Goal: Task Accomplishment & Management: Manage account settings

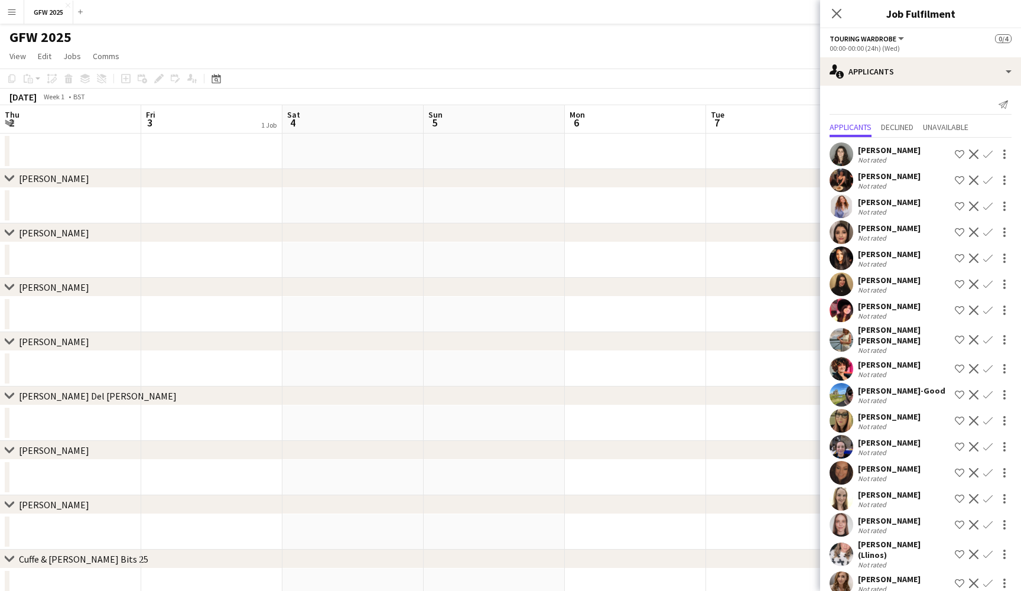
scroll to position [0, 312]
click at [12, 9] on app-icon "Menu" at bounding box center [11, 11] width 9 height 9
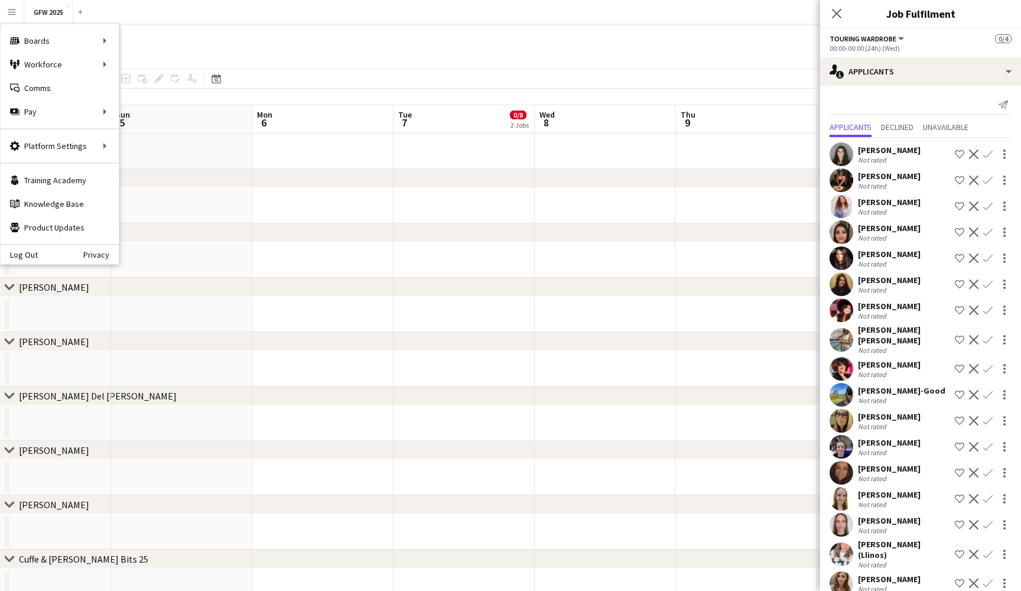
click at [625, 84] on app-toolbar "Copy Paste Paste Command V Paste with crew Command Shift V Paste linked Job Del…" at bounding box center [510, 79] width 1021 height 20
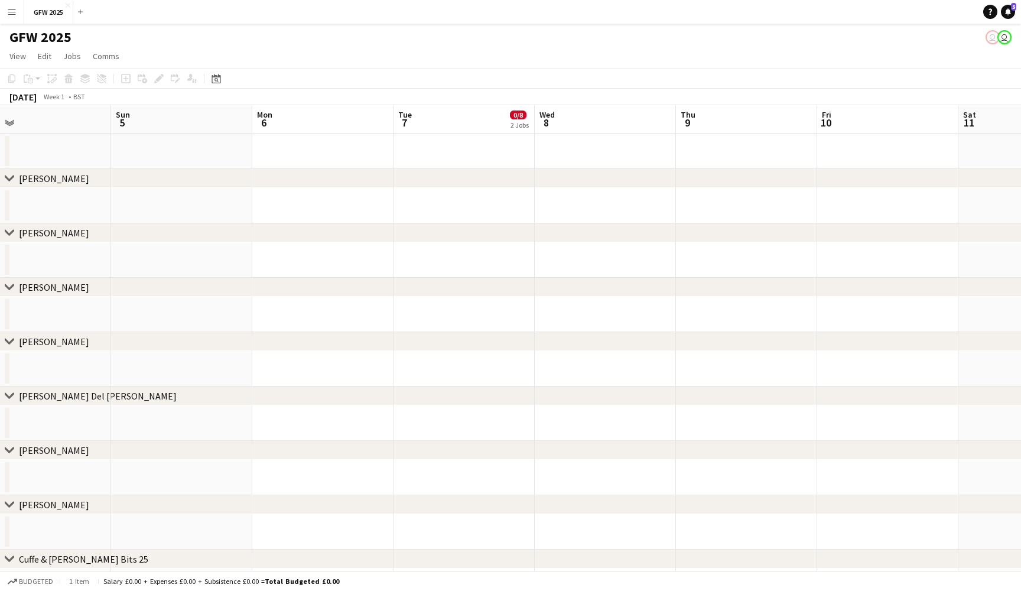
click at [614, 151] on app-date-cell at bounding box center [605, 150] width 141 height 35
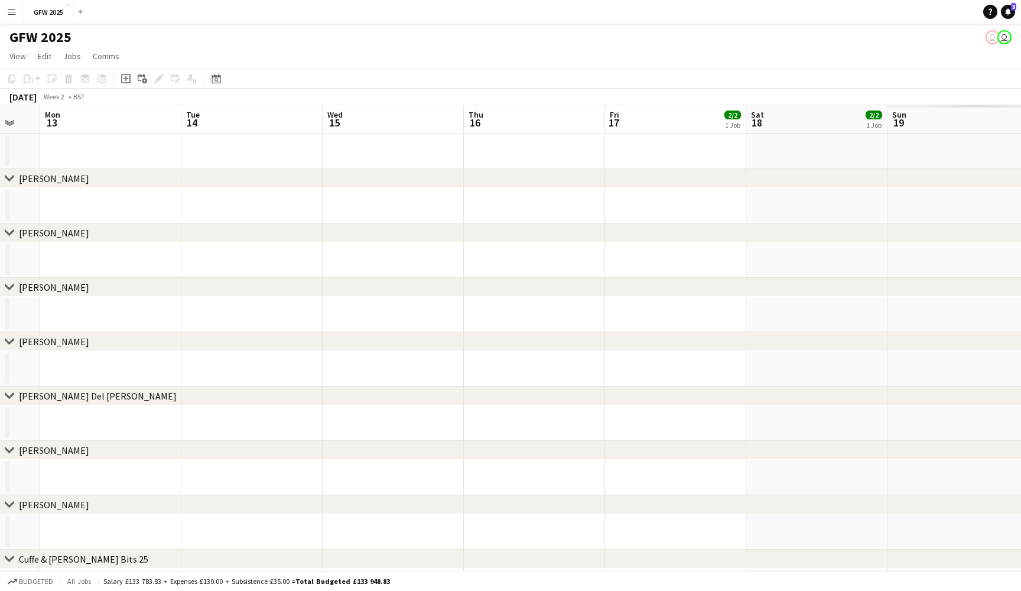
scroll to position [0, 385]
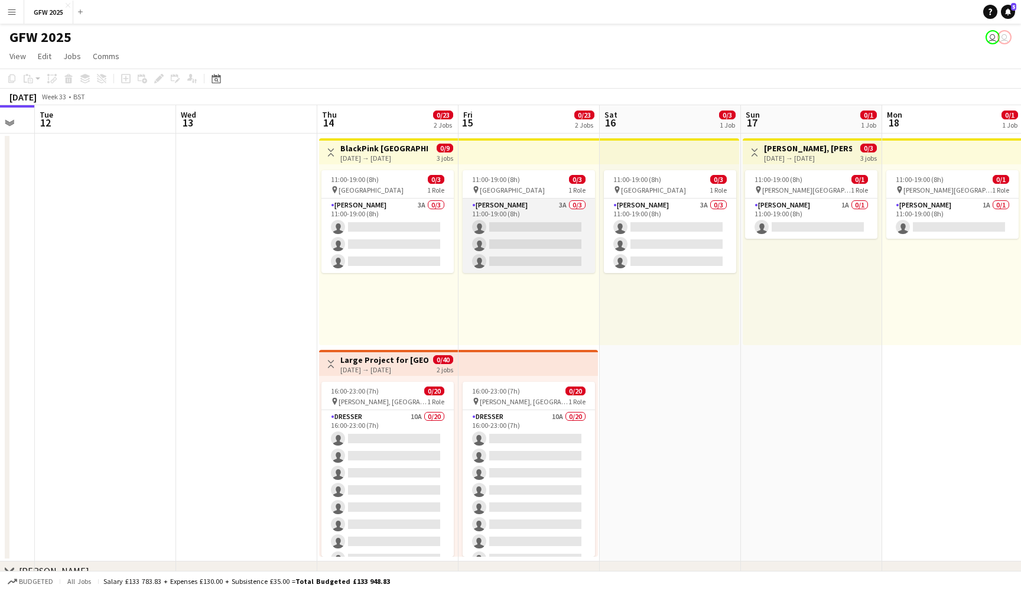
scroll to position [0, 532]
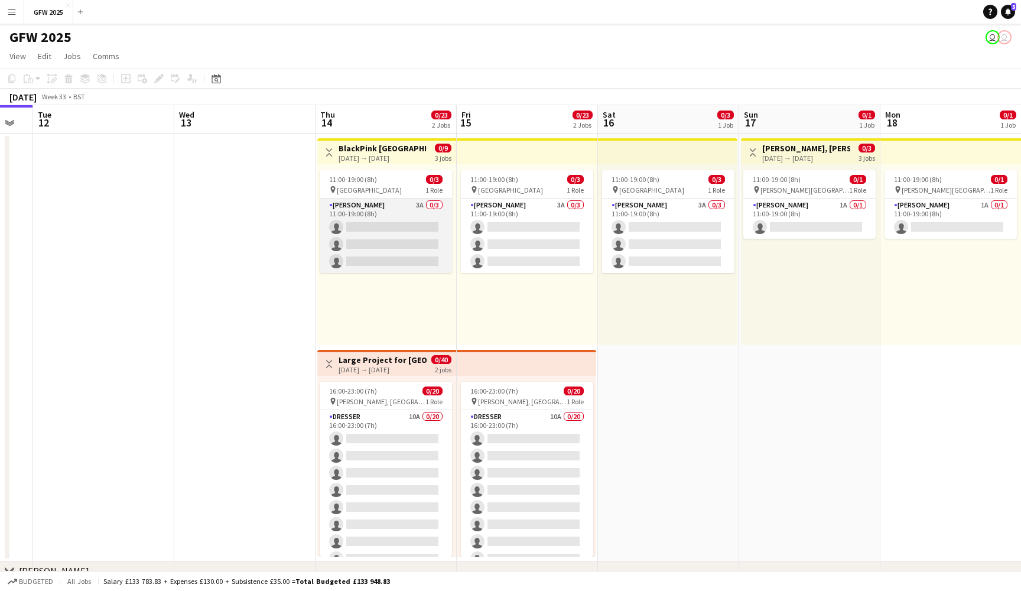
click at [389, 243] on app-card-role "Seamster 3A 0/3 11:00-19:00 (8h) single-neutral-actions single-neutral-actions …" at bounding box center [386, 235] width 132 height 74
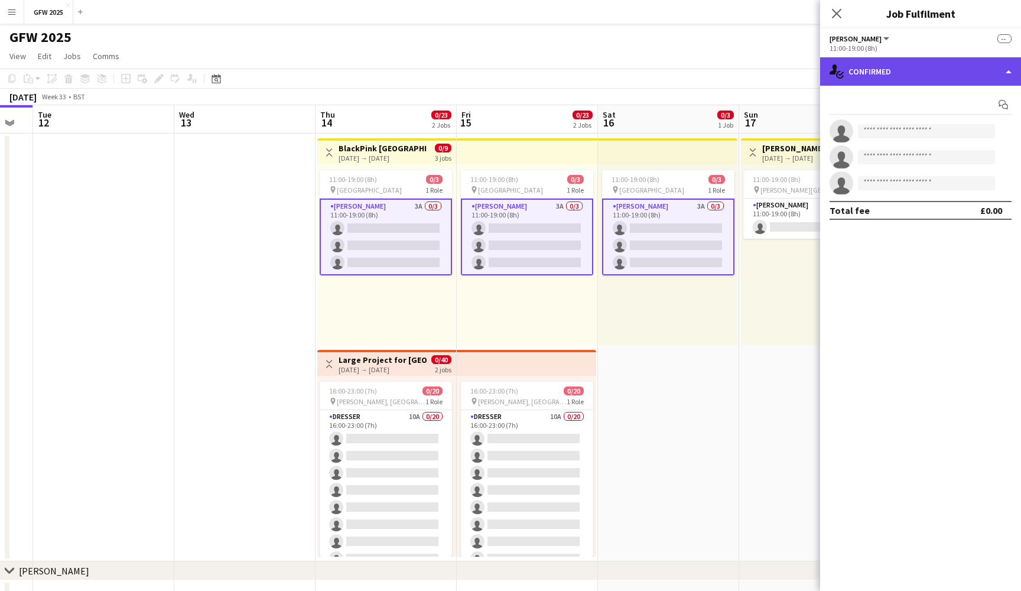
click at [962, 69] on div "single-neutral-actions-check-2 Confirmed" at bounding box center [920, 71] width 201 height 28
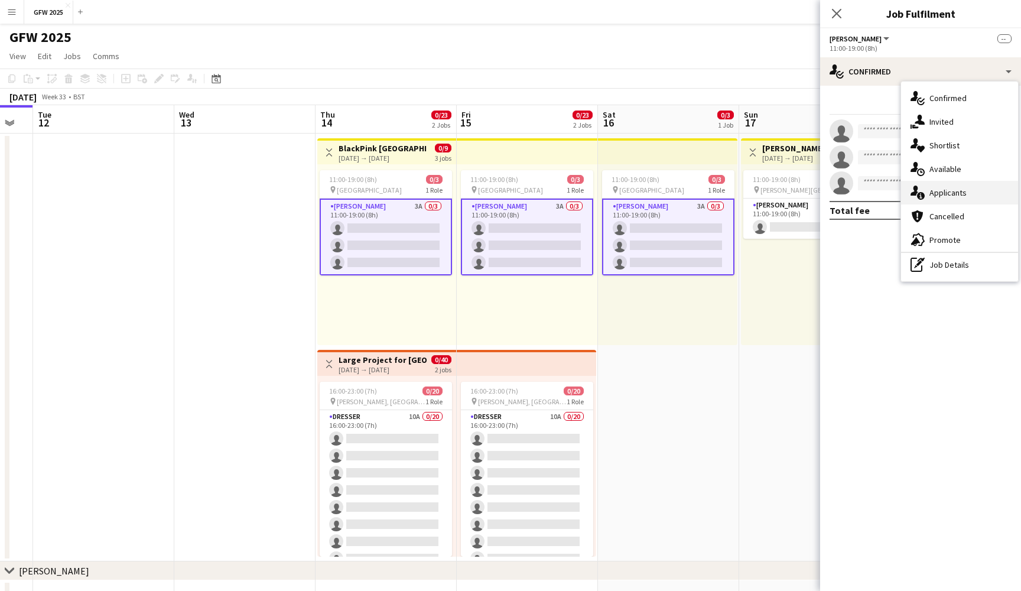
click at [959, 196] on div "single-neutral-actions-information Applicants" at bounding box center [959, 193] width 117 height 24
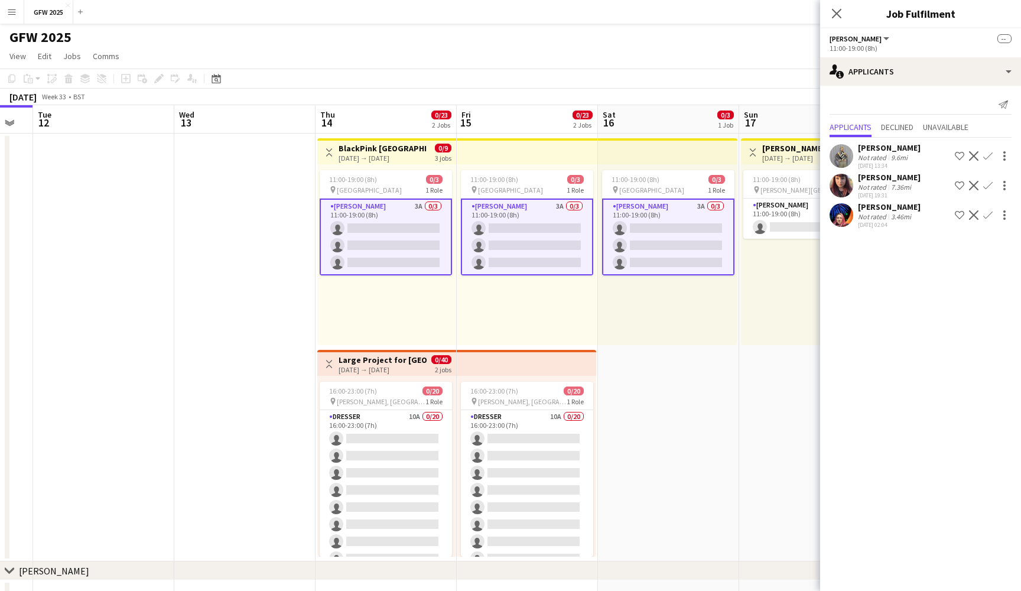
click at [989, 212] on app-icon "Confirm" at bounding box center [987, 214] width 9 height 9
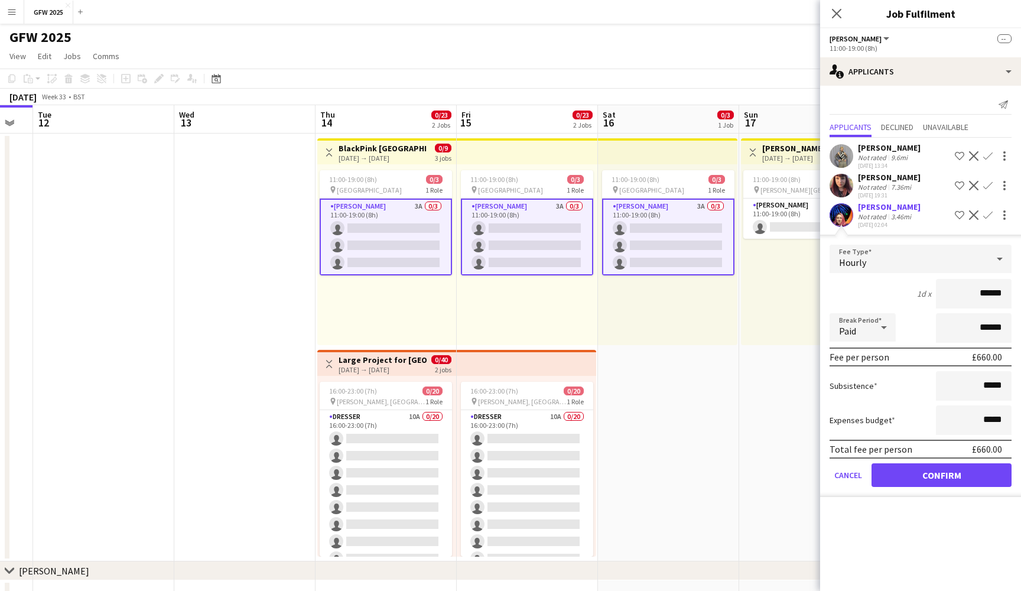
click at [965, 480] on button "Confirm" at bounding box center [941, 475] width 140 height 24
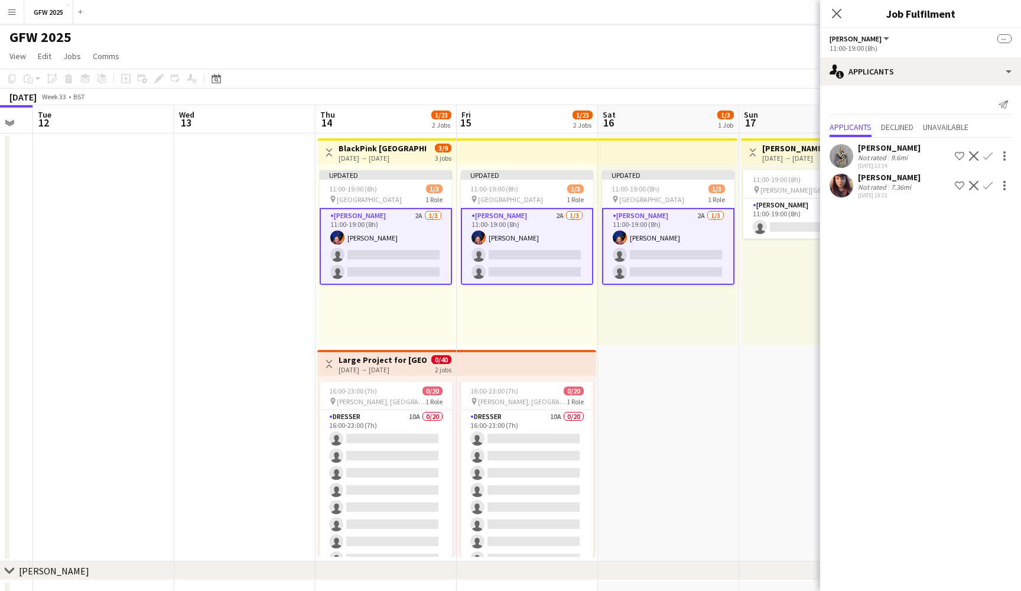
click at [990, 181] on app-icon "Confirm" at bounding box center [987, 185] width 9 height 9
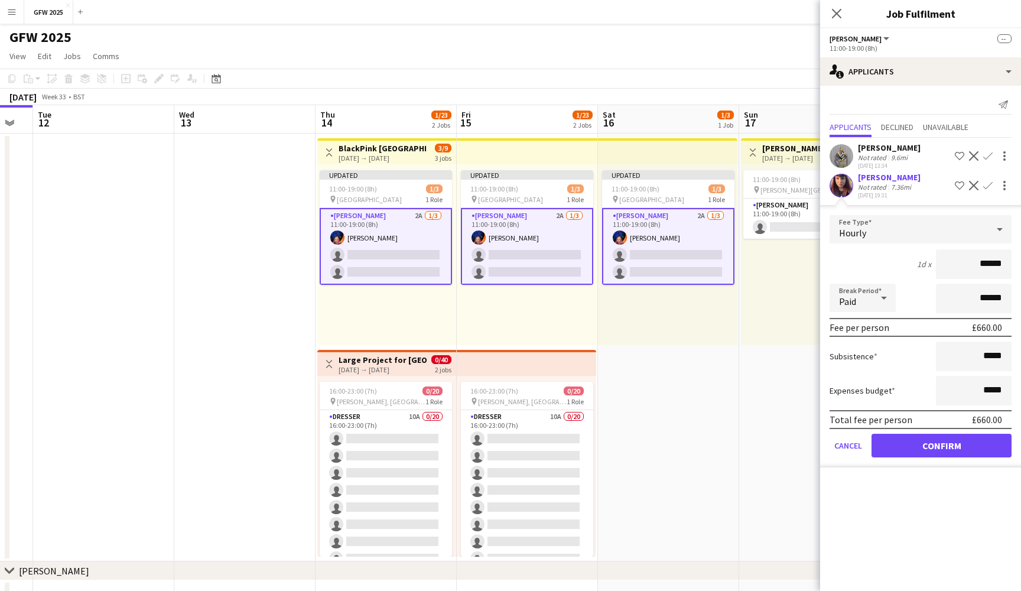
click at [966, 442] on button "Confirm" at bounding box center [941, 446] width 140 height 24
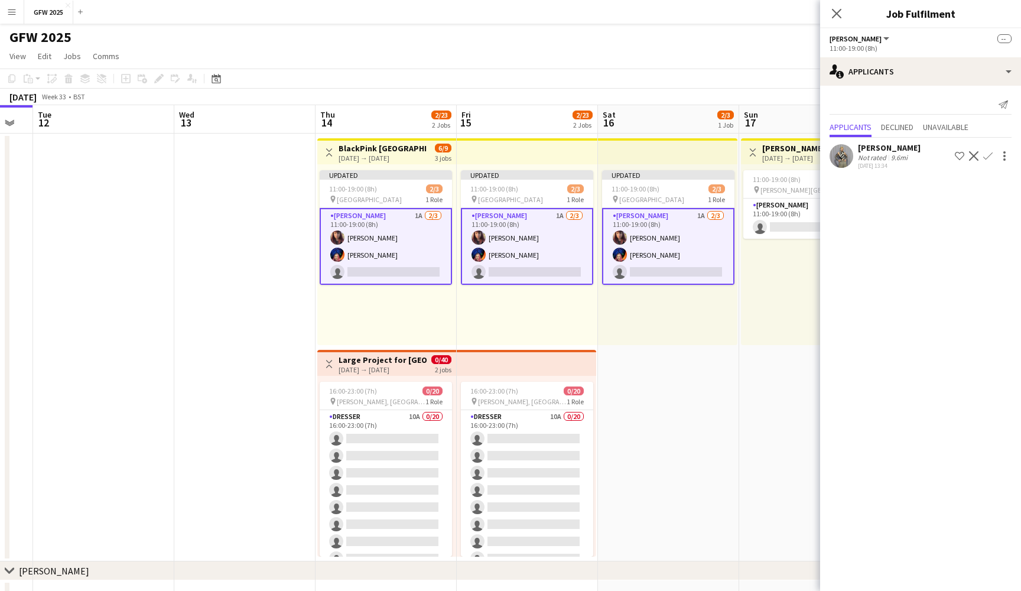
click at [990, 155] on app-icon "Confirm" at bounding box center [987, 155] width 9 height 9
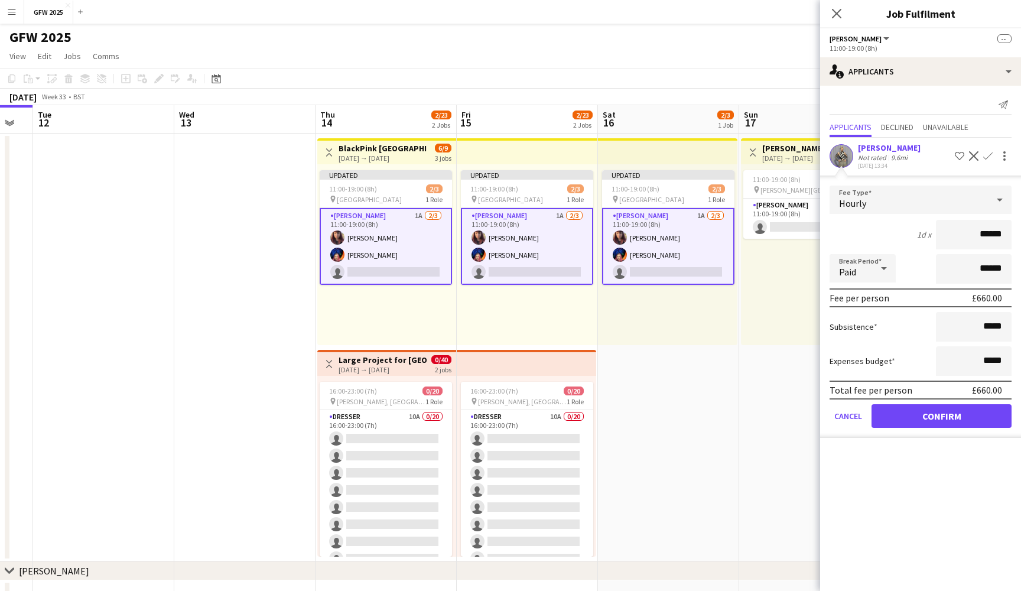
click at [983, 427] on button "Confirm" at bounding box center [941, 416] width 140 height 24
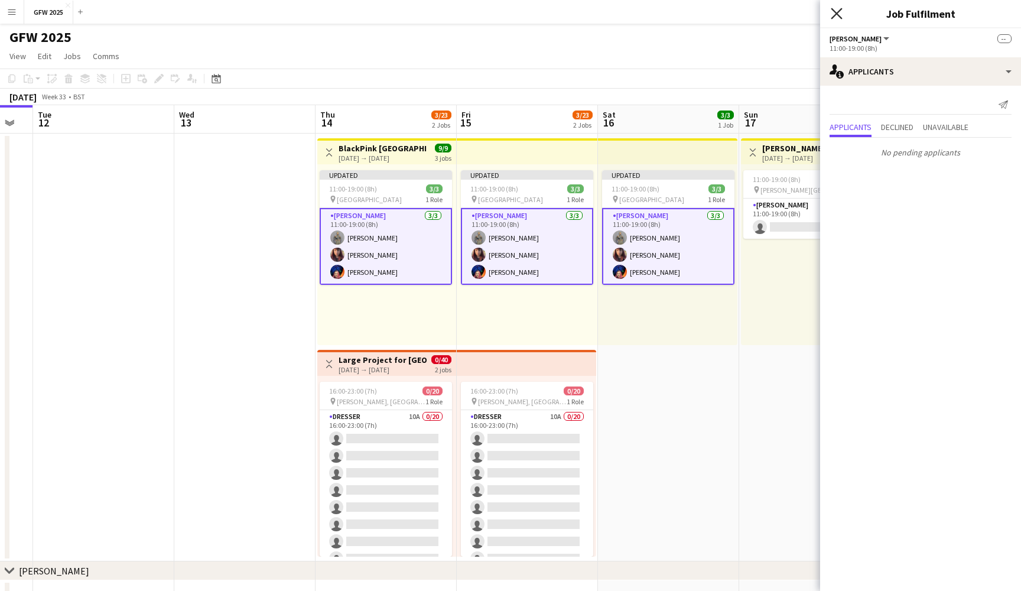
click at [839, 12] on icon "Close pop-in" at bounding box center [835, 13] width 11 height 11
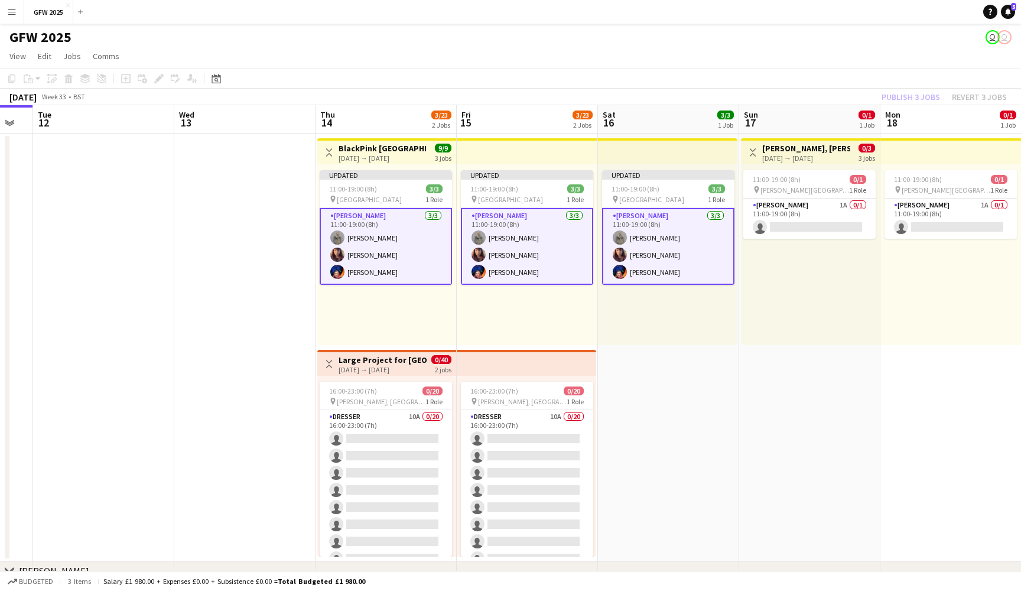
click at [827, 48] on app-page-menu "View Day view expanded Day view collapsed Month view Date picker Jump to today …" at bounding box center [510, 57] width 1021 height 22
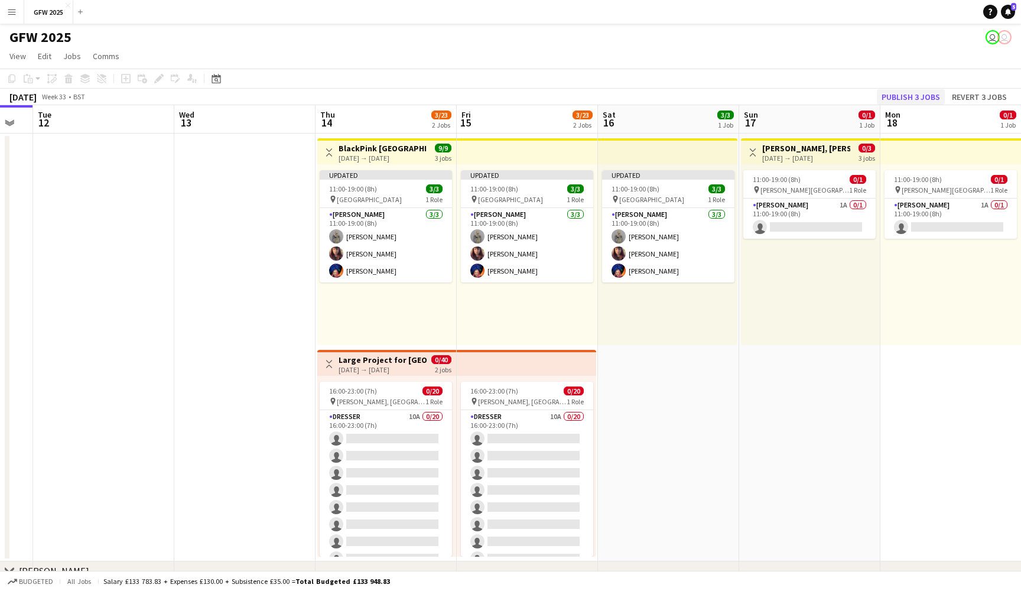
click at [921, 98] on button "Publish 3 jobs" at bounding box center [911, 96] width 68 height 15
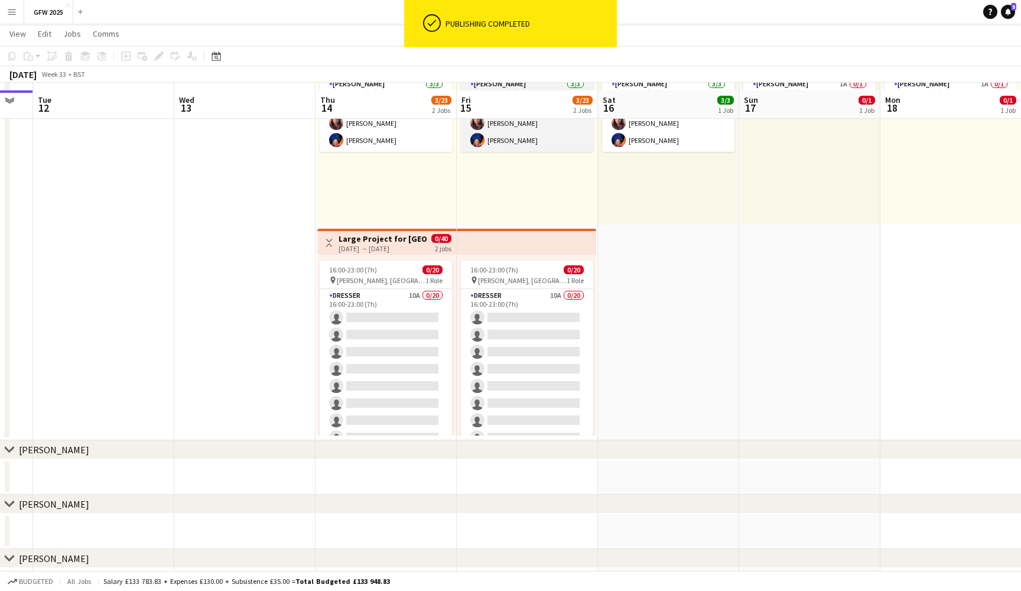
scroll to position [128, 0]
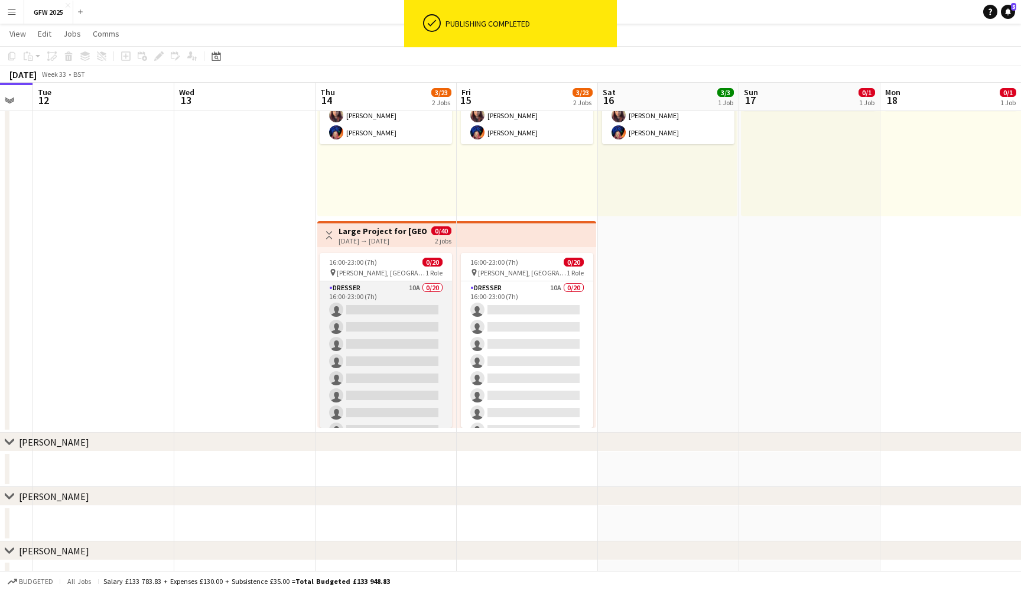
click at [390, 333] on app-card-role "Dresser 10A 0/20 16:00-23:00 (7h) single-neutral-actions single-neutral-actions…" at bounding box center [386, 464] width 132 height 366
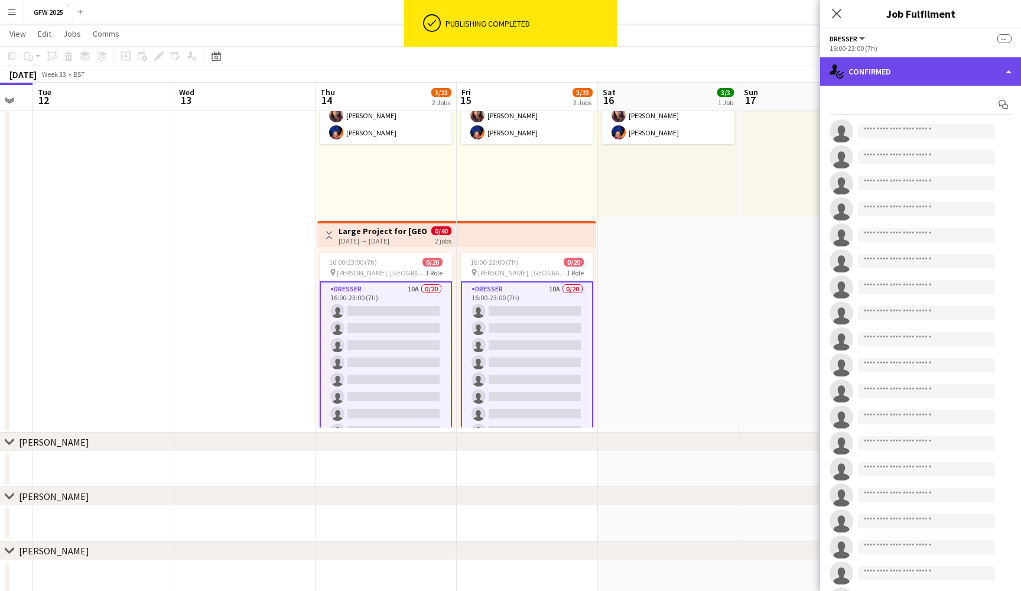
click at [943, 75] on div "single-neutral-actions-check-2 Confirmed" at bounding box center [920, 71] width 201 height 28
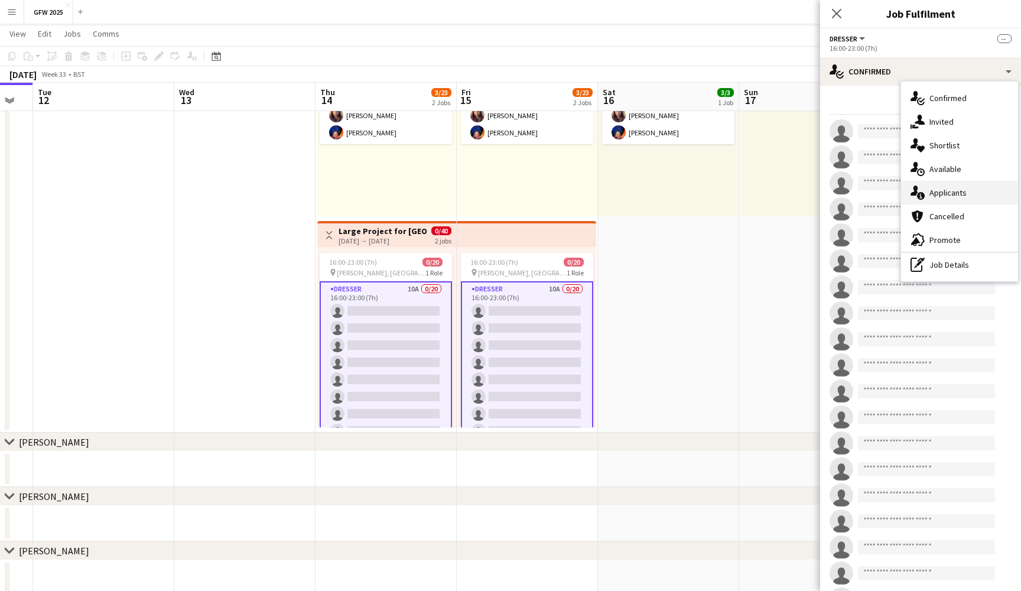
click at [950, 190] on div "single-neutral-actions-information Applicants" at bounding box center [959, 193] width 117 height 24
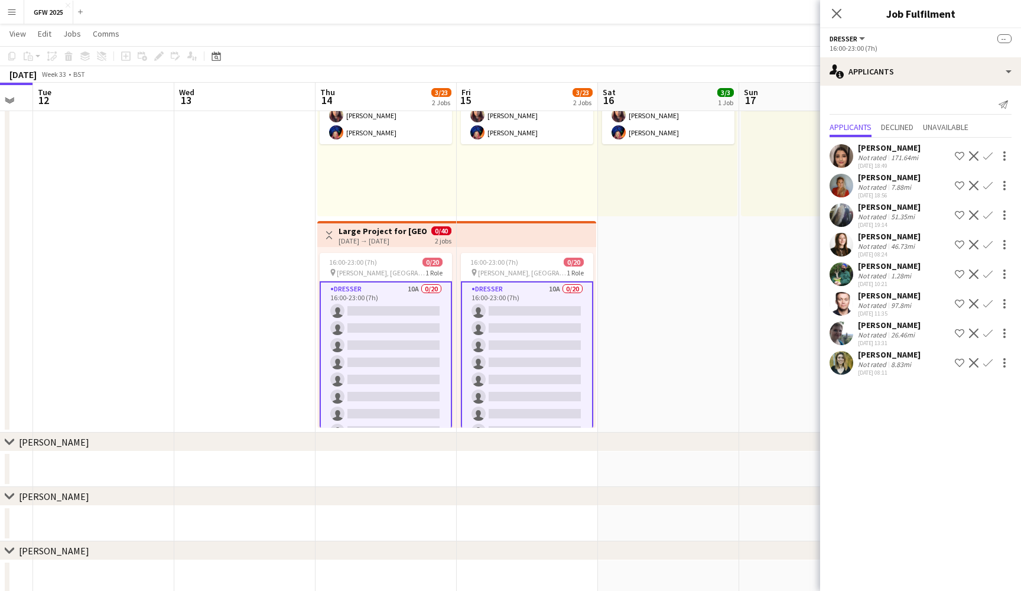
click at [892, 327] on div "Charlotte Rowen" at bounding box center [889, 325] width 63 height 11
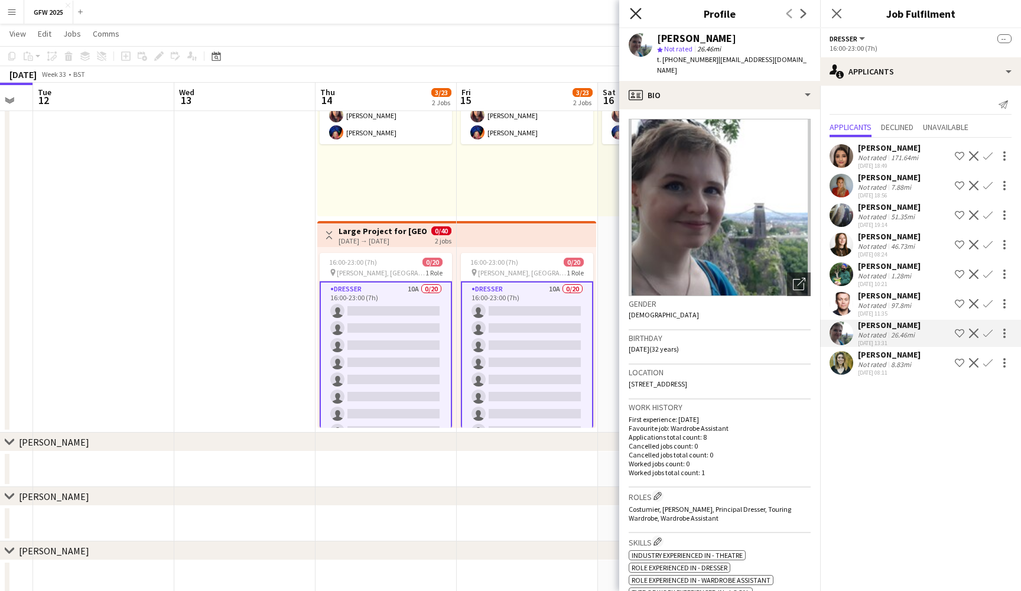
click at [636, 15] on icon "Close pop-in" at bounding box center [635, 13] width 11 height 11
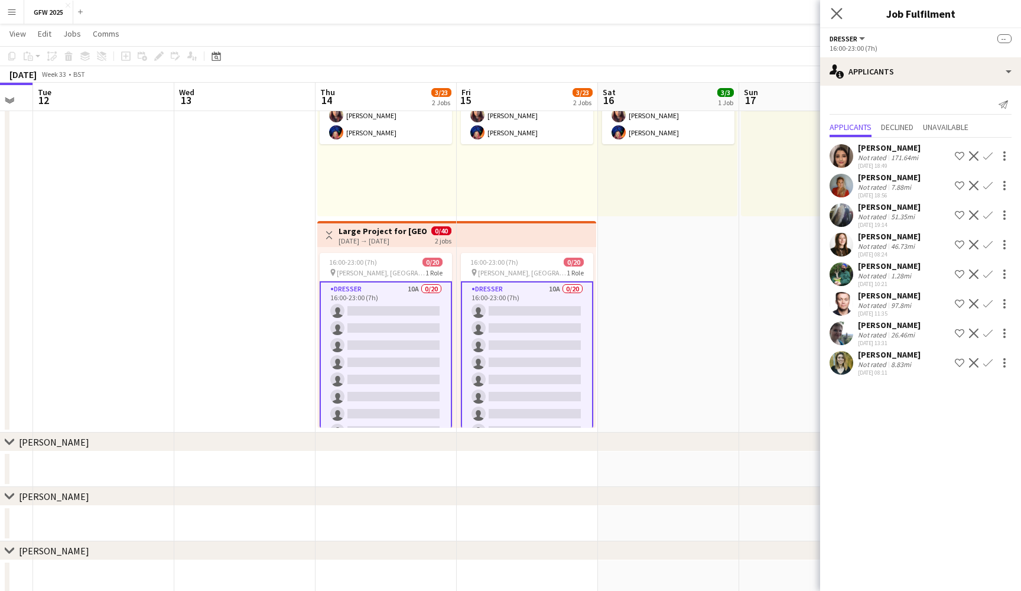
click at [842, 12] on app-icon "Close pop-in" at bounding box center [836, 13] width 17 height 17
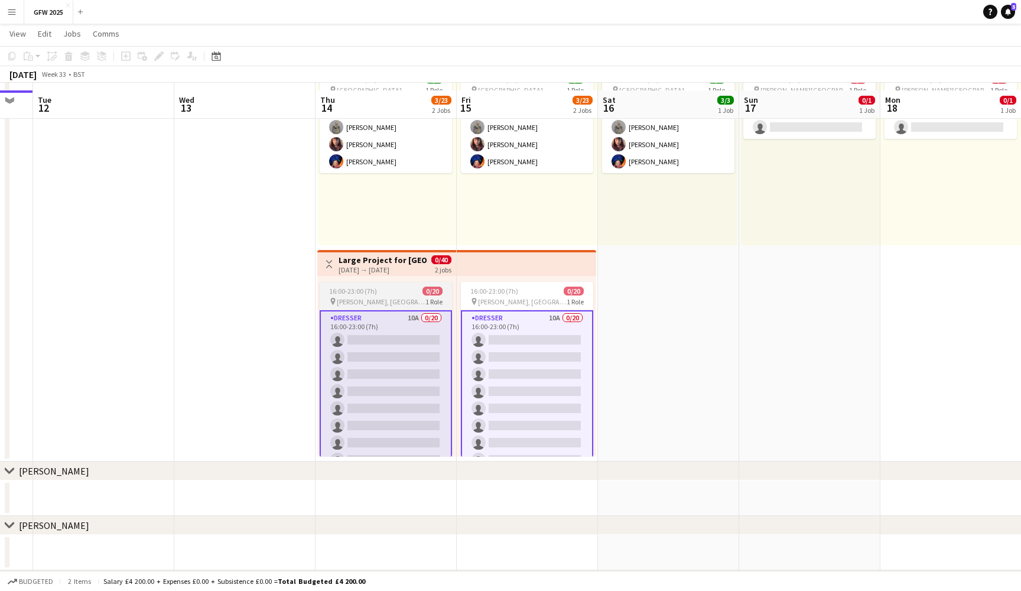
scroll to position [79, 0]
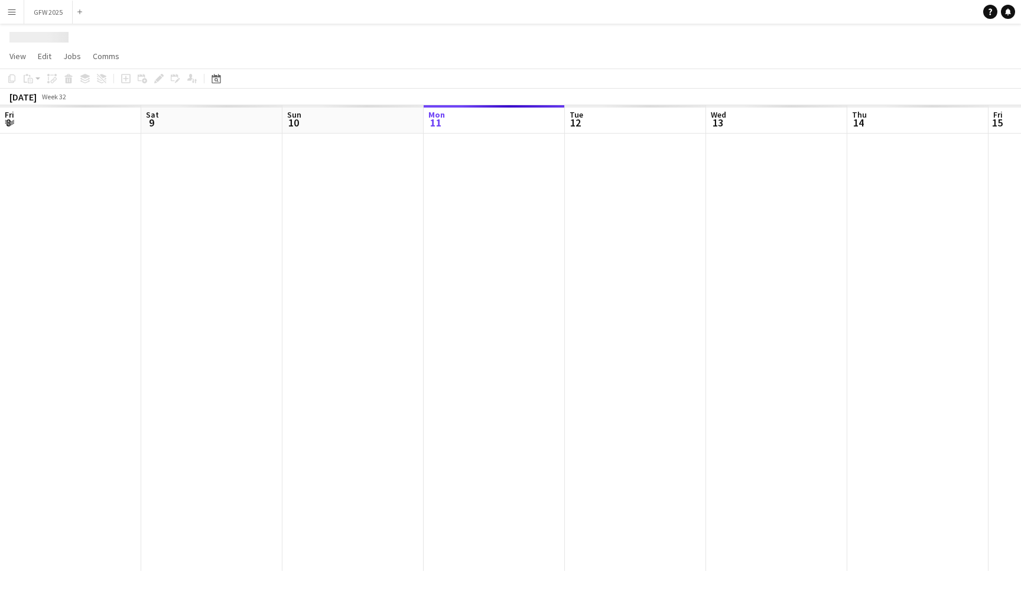
scroll to position [0, 282]
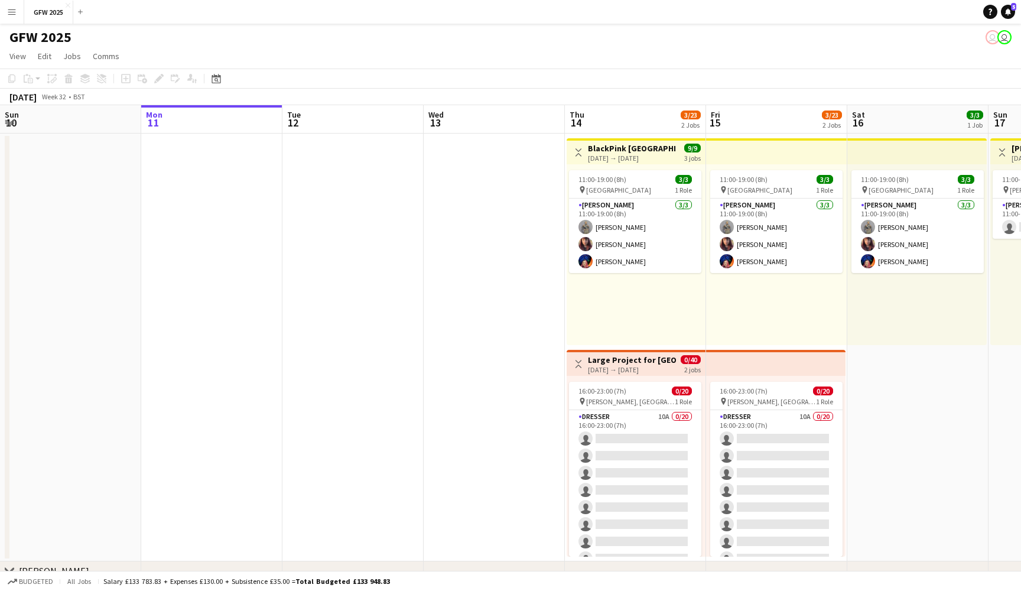
click at [447, 256] on app-date-cell at bounding box center [494, 347] width 141 height 428
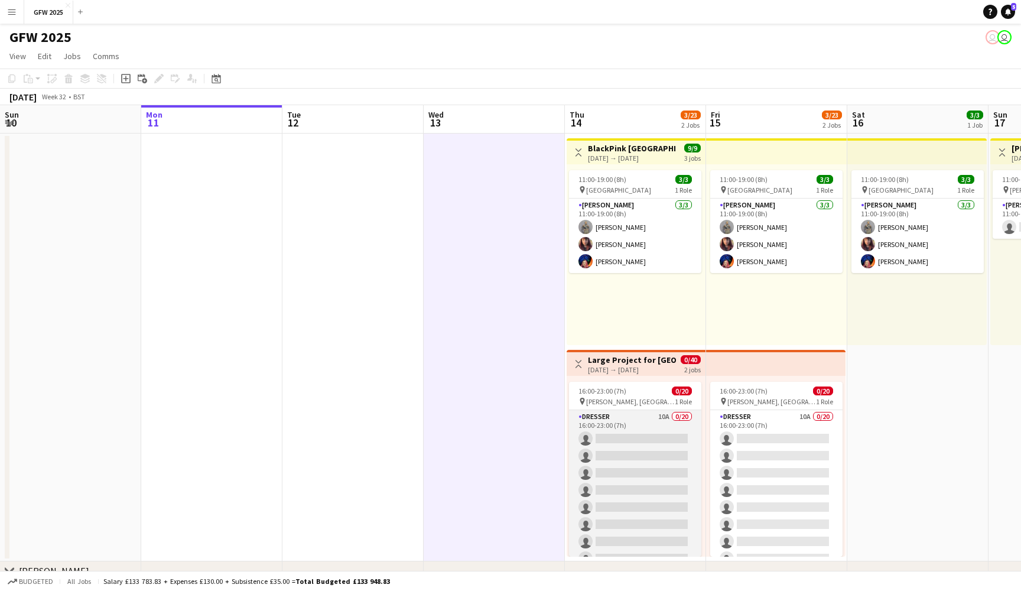
click at [639, 475] on app-card-role "Dresser 10A 0/20 16:00-23:00 (7h) single-neutral-actions single-neutral-actions…" at bounding box center [635, 593] width 132 height 366
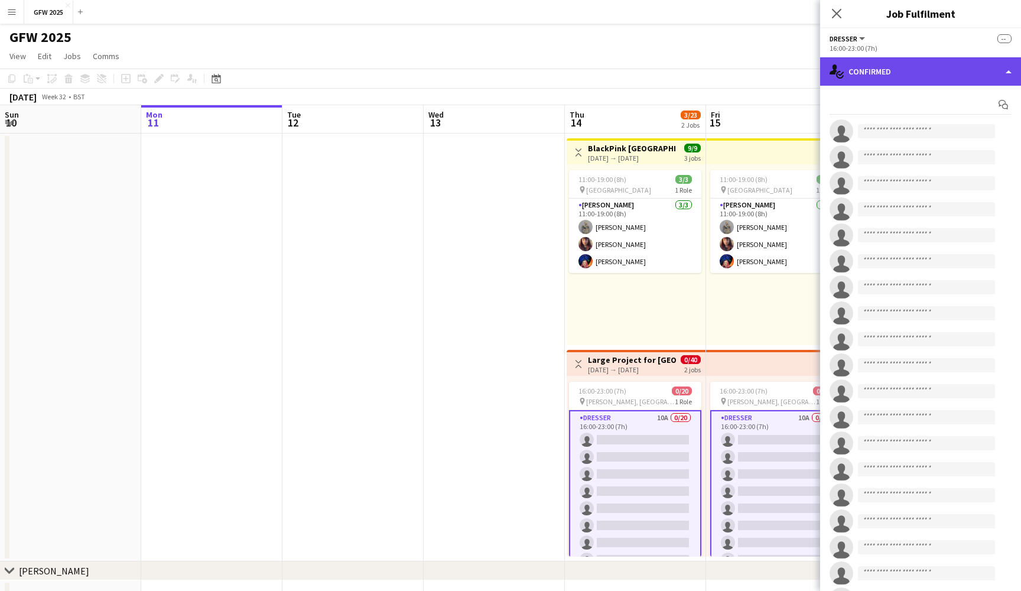
click at [968, 69] on div "single-neutral-actions-check-2 Confirmed" at bounding box center [920, 71] width 201 height 28
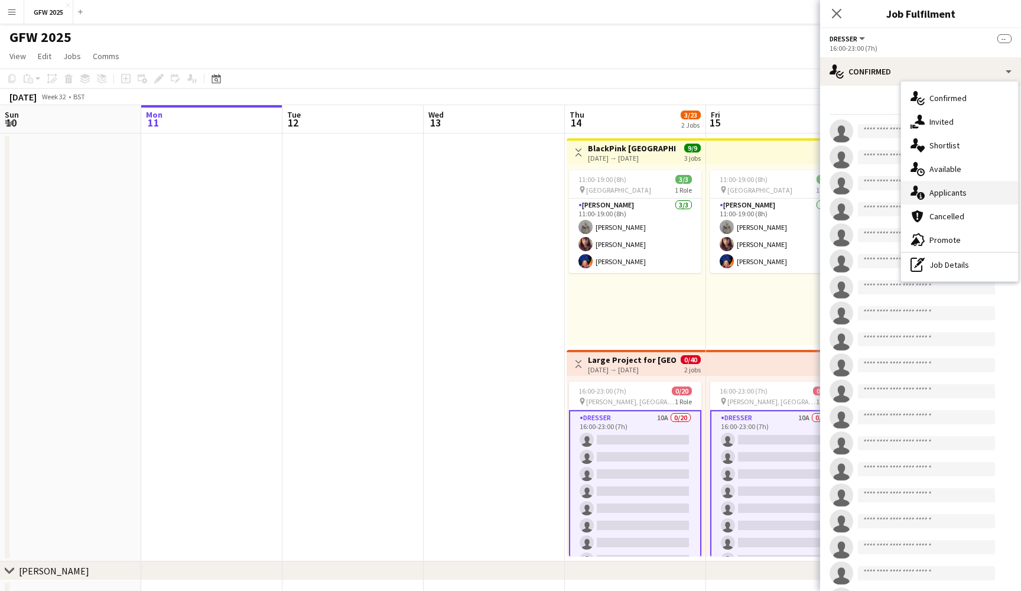
click at [968, 193] on div "single-neutral-actions-information Applicants" at bounding box center [959, 193] width 117 height 24
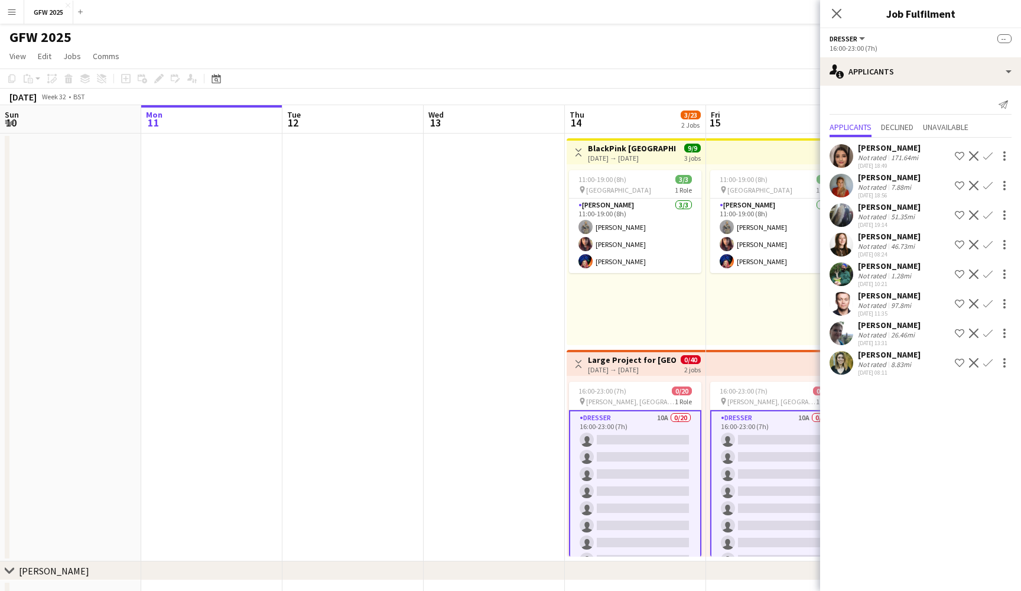
click at [543, 202] on app-date-cell at bounding box center [494, 347] width 141 height 428
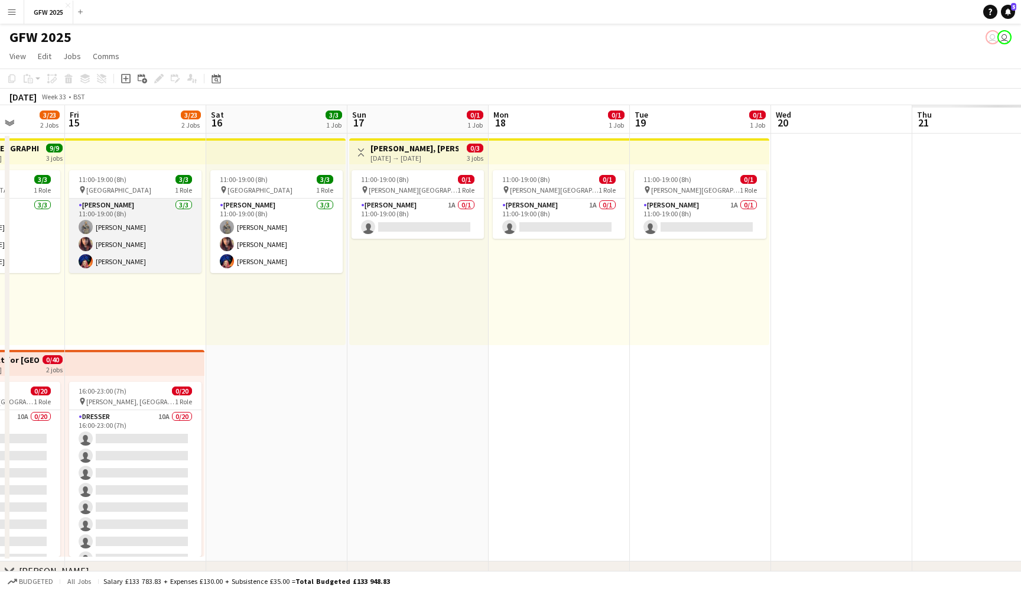
scroll to position [0, 367]
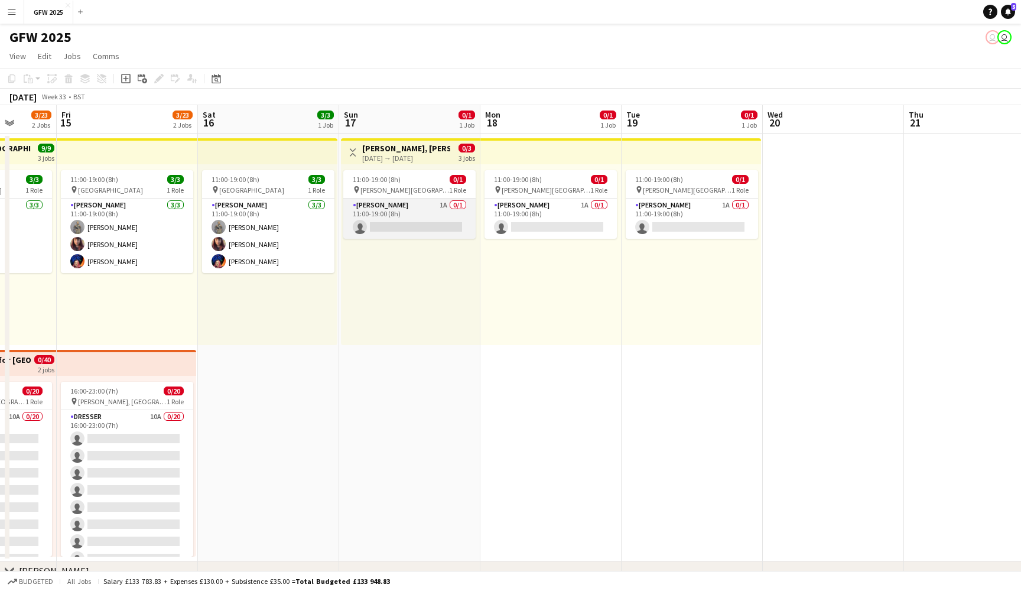
click at [421, 214] on app-card-role "Seamster 1A 0/1 11:00-19:00 (8h) single-neutral-actions" at bounding box center [409, 218] width 132 height 40
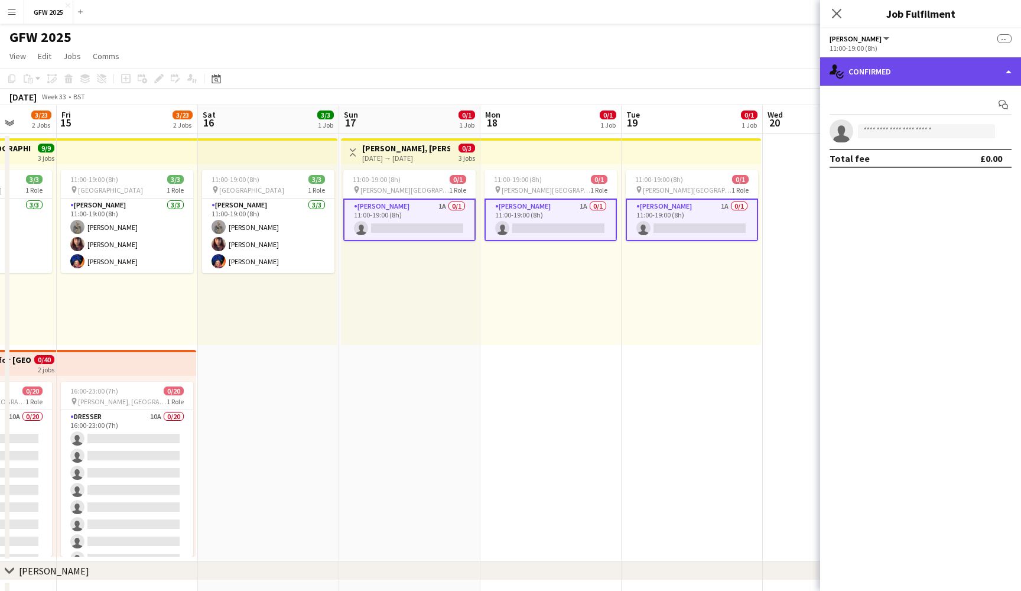
click at [968, 74] on div "single-neutral-actions-check-2 Confirmed" at bounding box center [920, 71] width 201 height 28
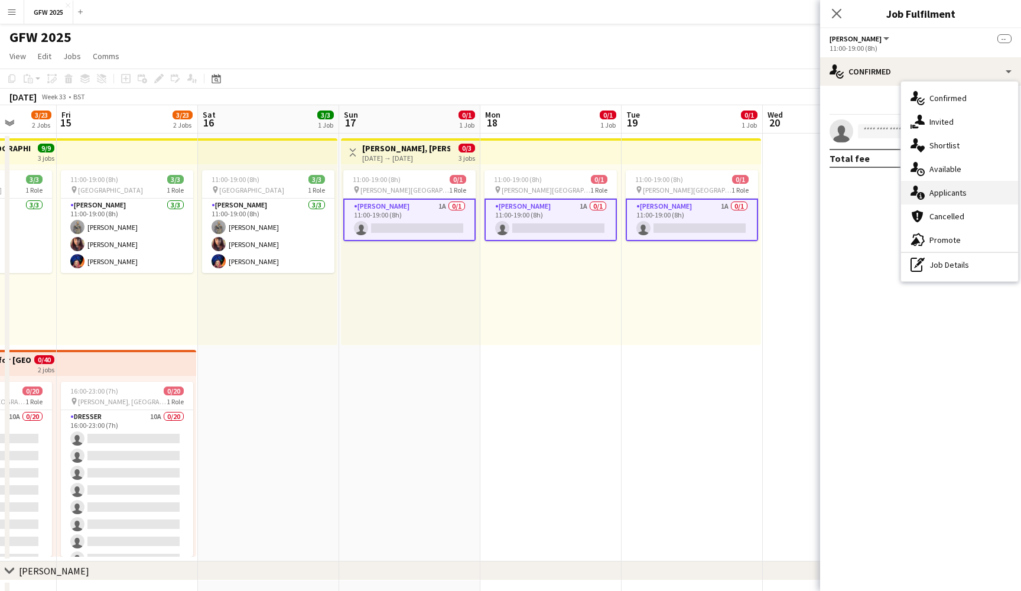
click at [979, 192] on div "single-neutral-actions-information Applicants" at bounding box center [959, 193] width 117 height 24
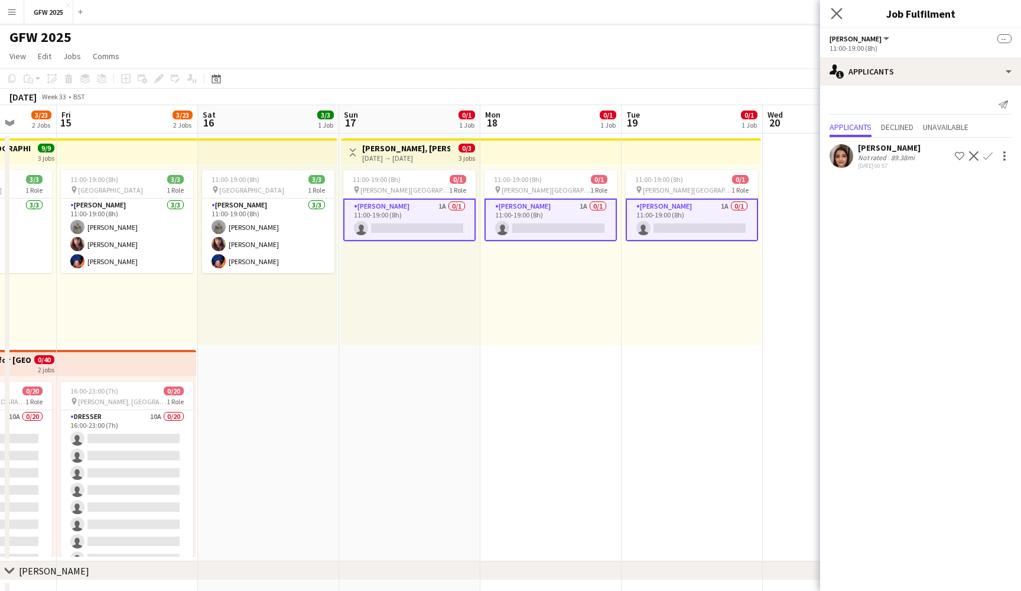
click at [843, 13] on app-icon "Close pop-in" at bounding box center [836, 13] width 17 height 17
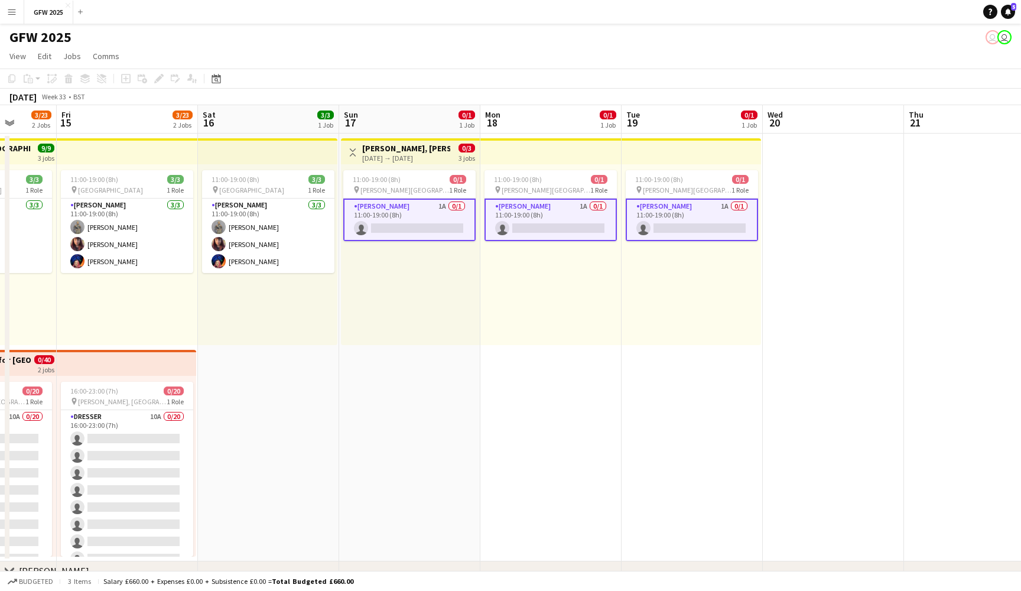
click at [447, 398] on app-date-cell "Toggle View Coldplay, Hull 17-08-2025 → 19-08-2025 0/3 3 jobs 11:00-19:00 (8h) …" at bounding box center [409, 347] width 141 height 428
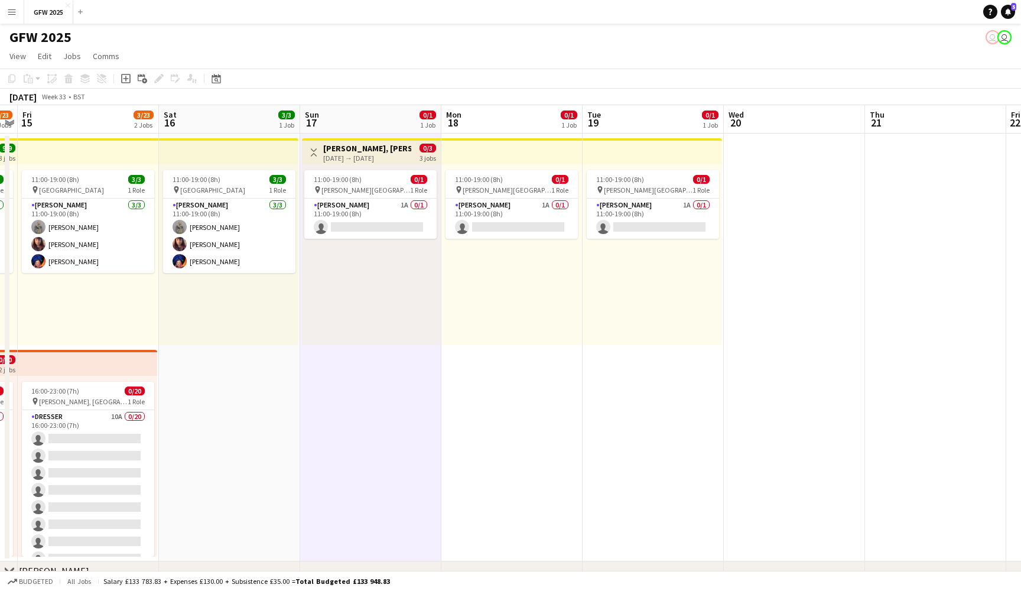
scroll to position [0, 257]
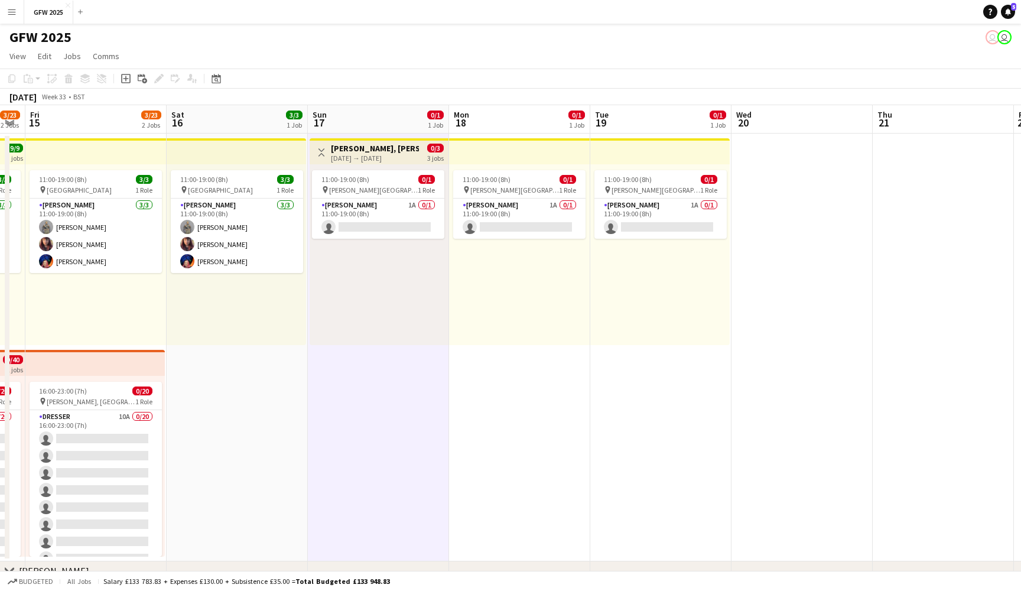
click at [369, 157] on div "[DATE] → [DATE]" at bounding box center [375, 158] width 88 height 9
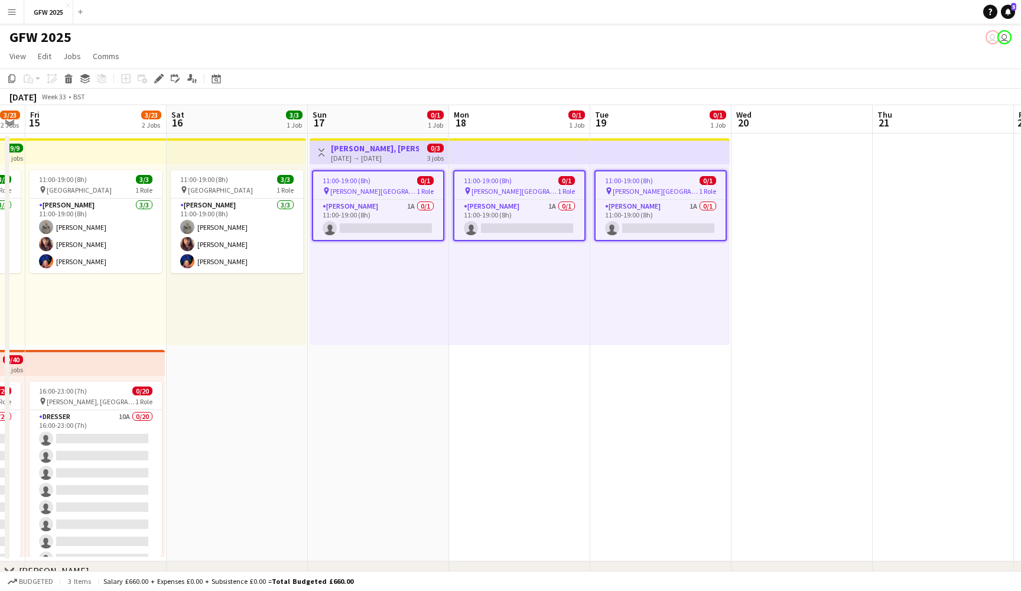
click at [369, 157] on div "[DATE] → [DATE]" at bounding box center [375, 158] width 88 height 9
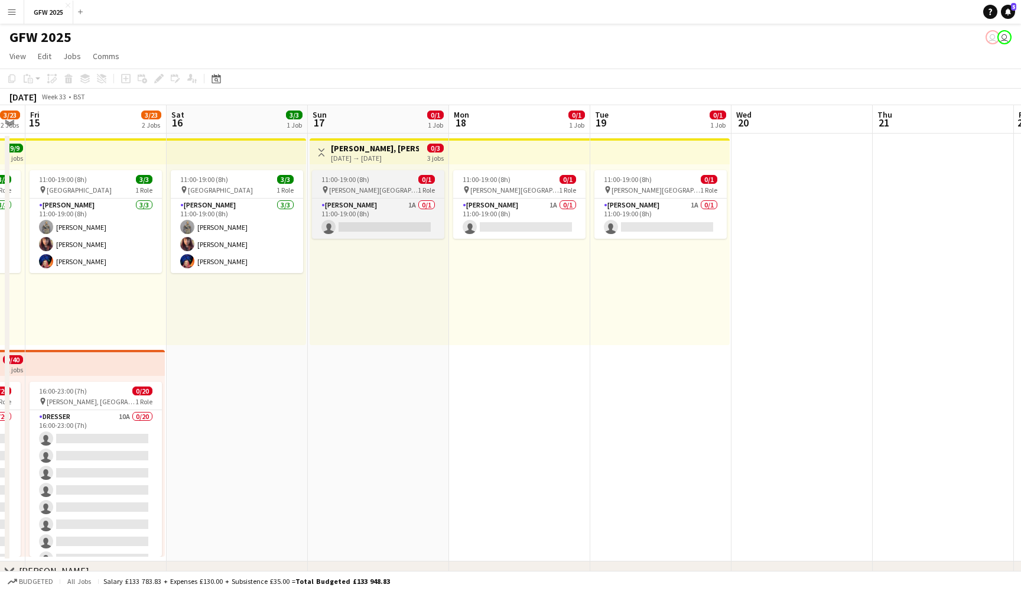
click at [370, 190] on span "[PERSON_NAME][GEOGRAPHIC_DATA][PERSON_NAME]" at bounding box center [373, 189] width 89 height 9
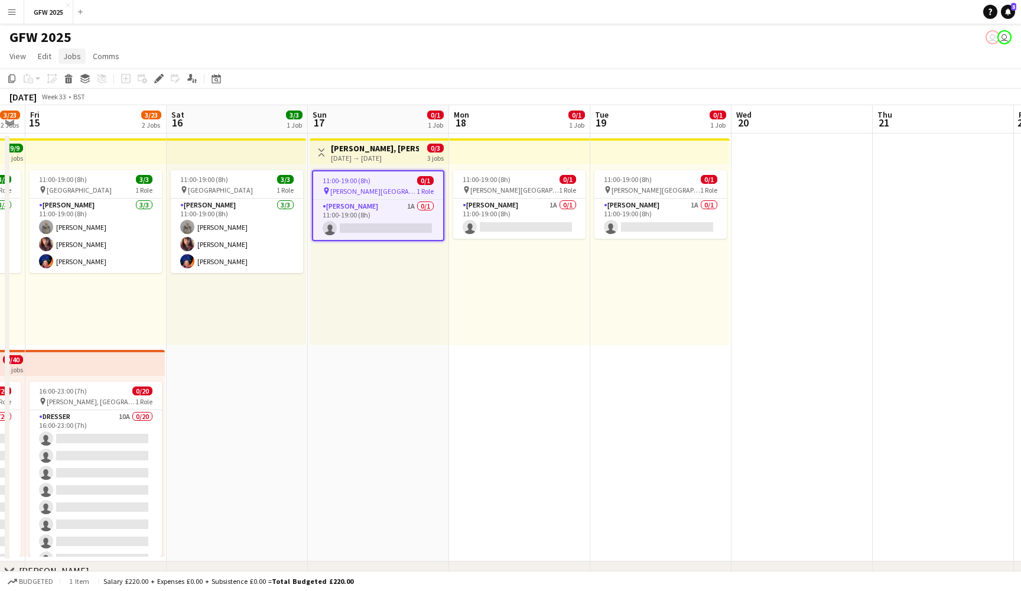
click at [74, 60] on span "Jobs" at bounding box center [72, 56] width 18 height 11
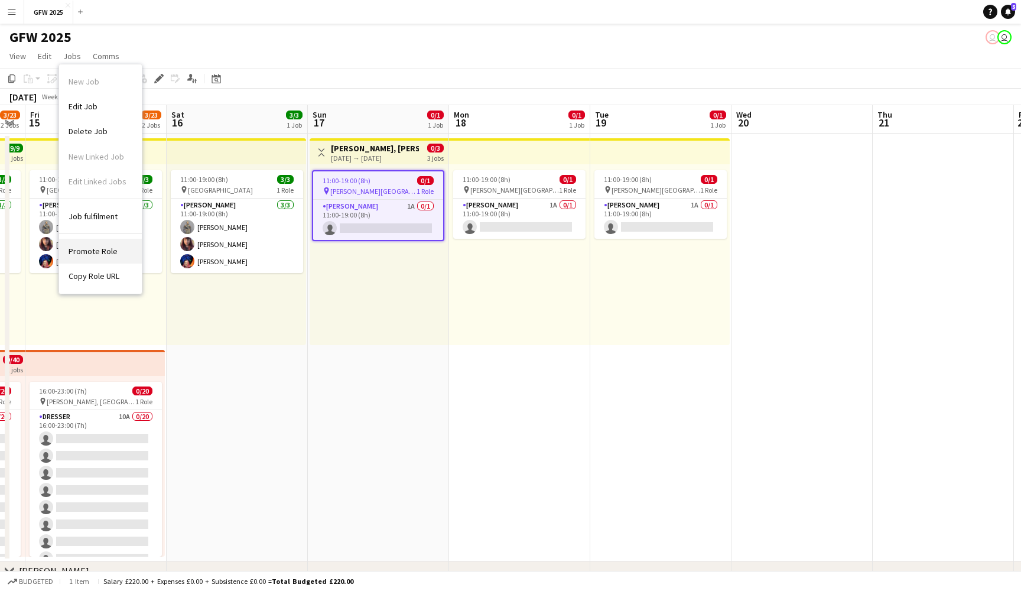
click at [101, 247] on span "Promote Role" at bounding box center [93, 251] width 49 height 11
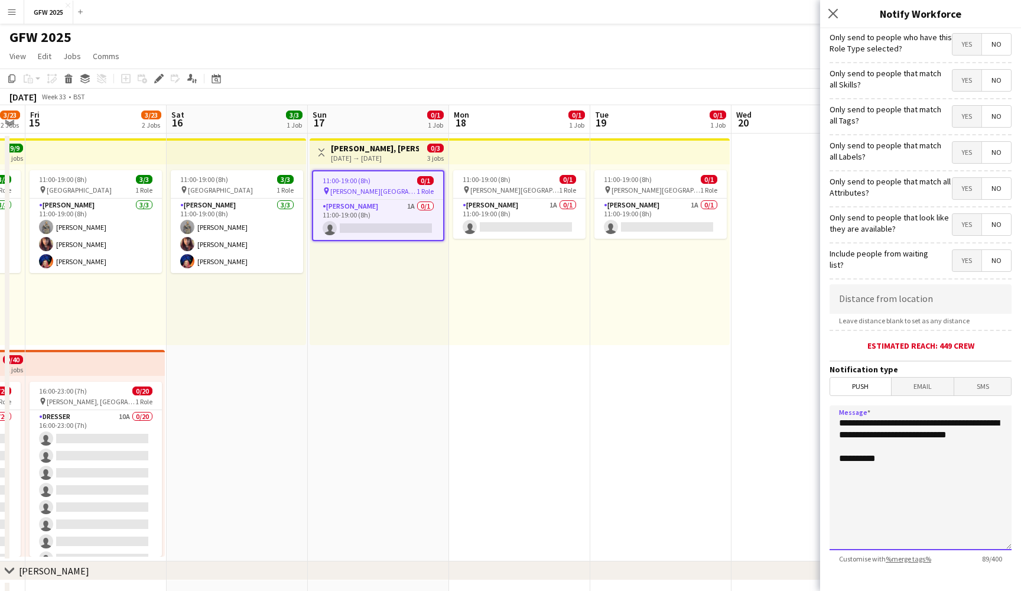
click at [898, 446] on textarea "**********" at bounding box center [920, 477] width 182 height 145
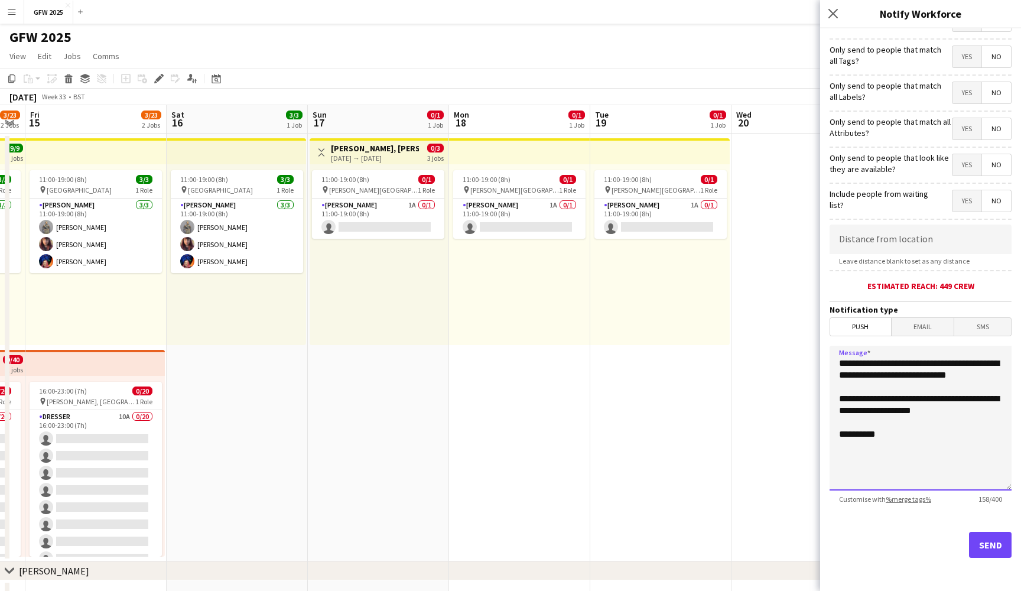
scroll to position [60, 0]
type textarea "**********"
click at [982, 549] on button "Send" at bounding box center [990, 545] width 43 height 26
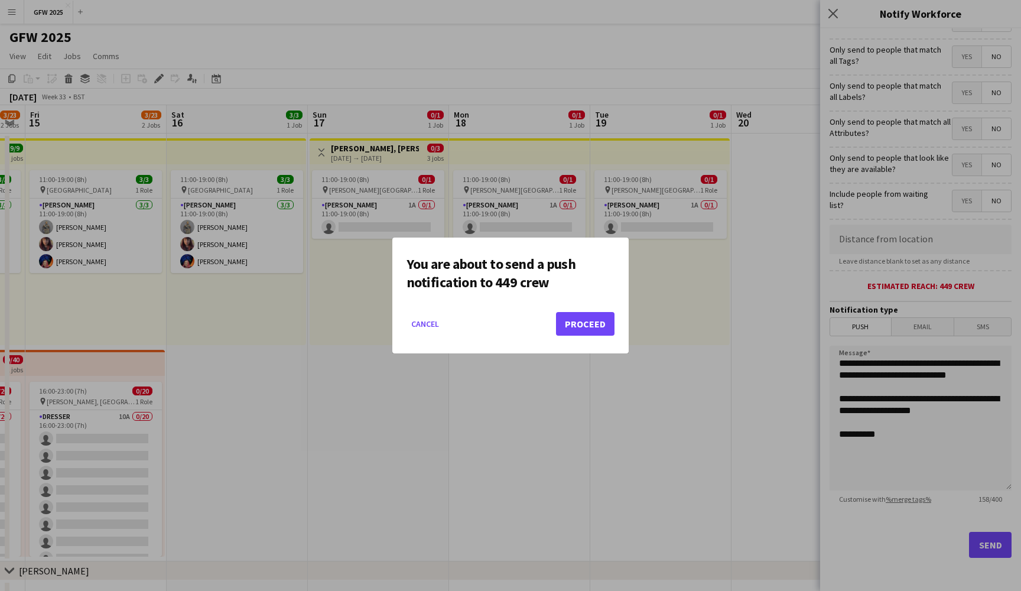
click at [608, 327] on button "Proceed" at bounding box center [585, 324] width 58 height 24
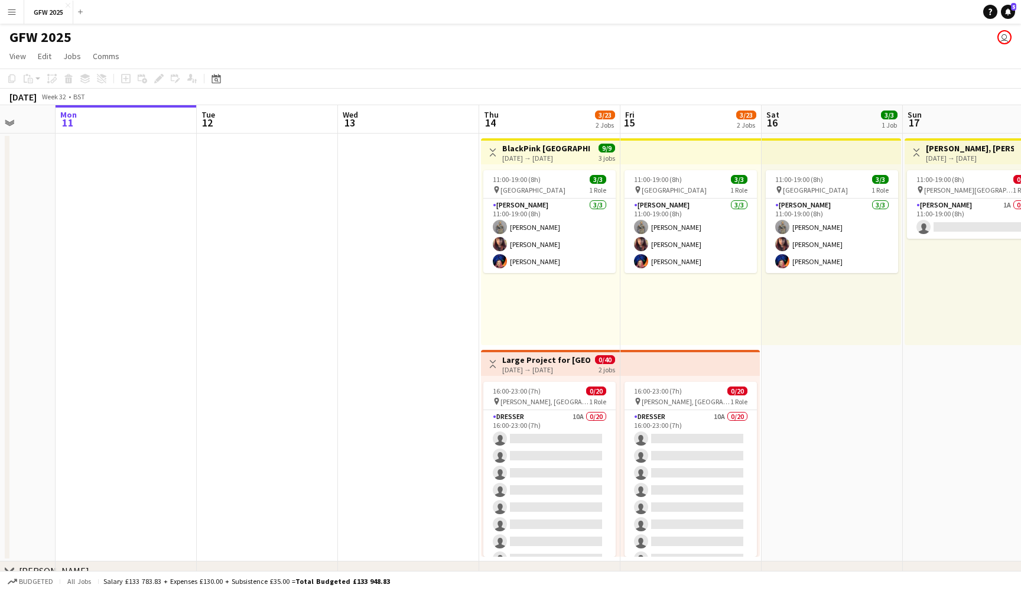
scroll to position [0, 384]
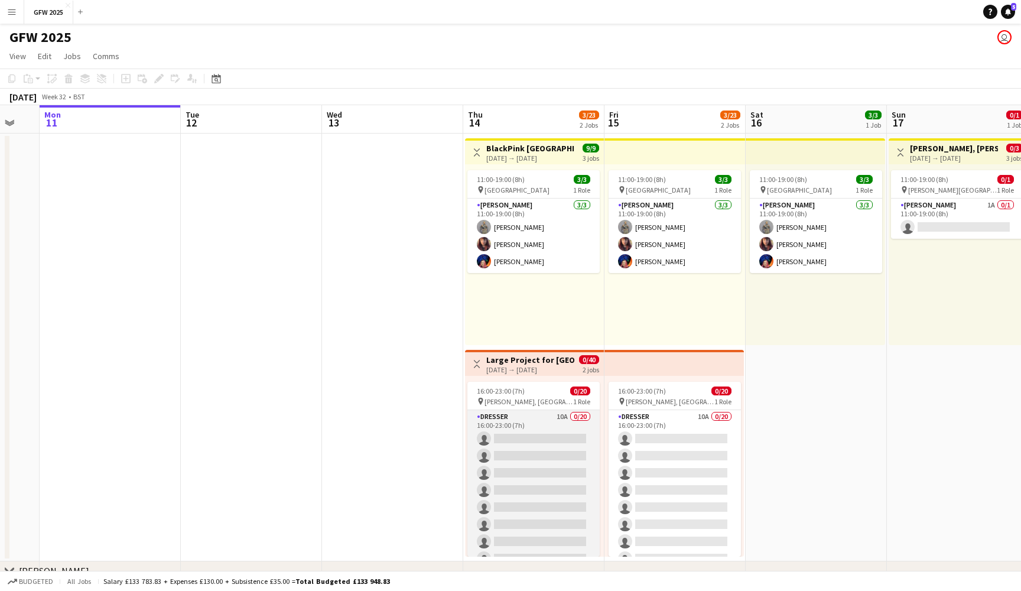
click at [557, 427] on app-card-role "Dresser 10A 0/20 16:00-23:00 (7h) single-neutral-actions single-neutral-actions…" at bounding box center [533, 593] width 132 height 366
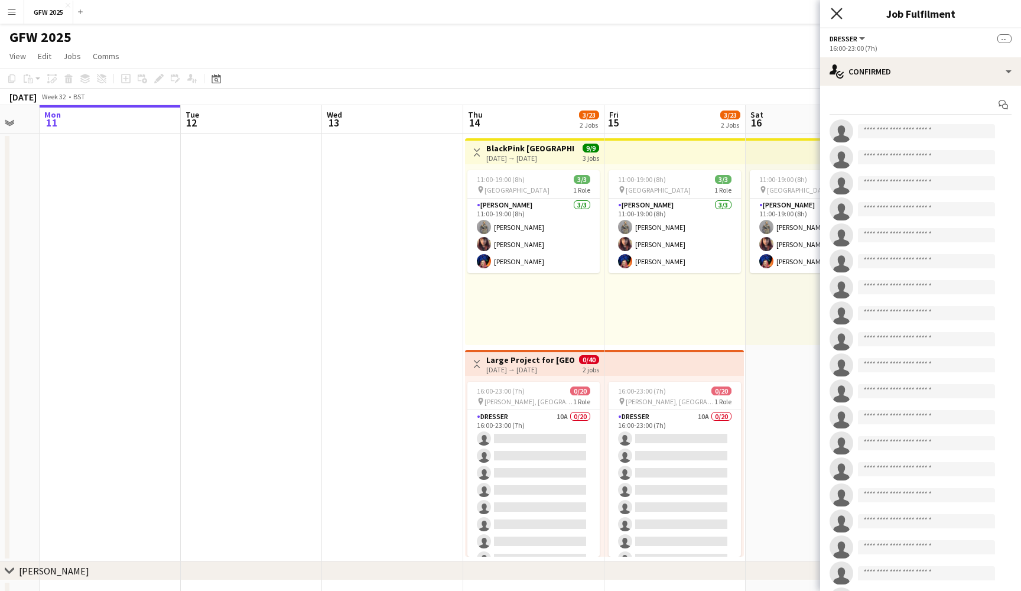
click at [838, 17] on icon "Close pop-in" at bounding box center [835, 13] width 11 height 11
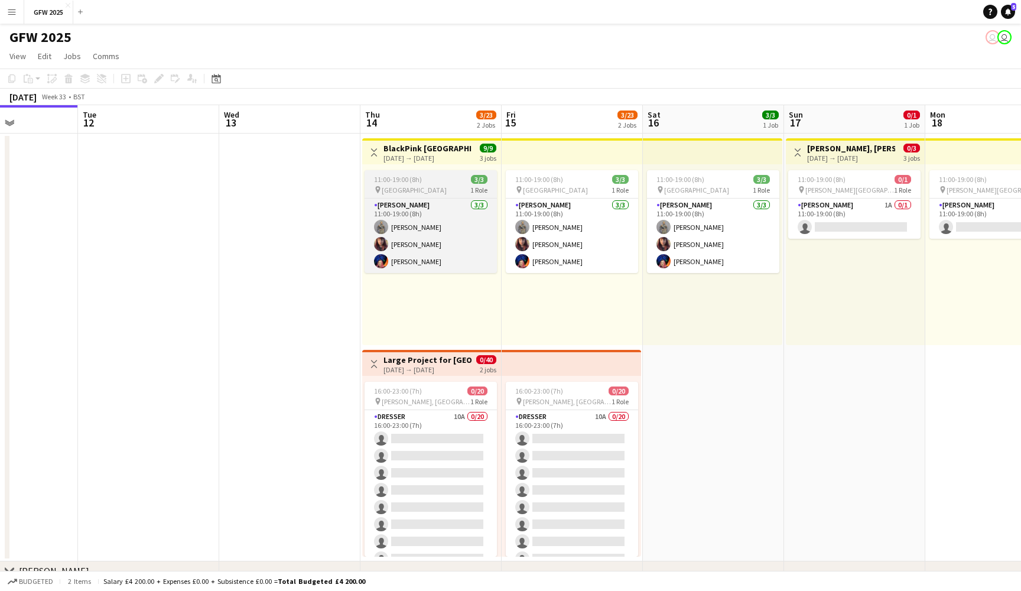
scroll to position [0, 511]
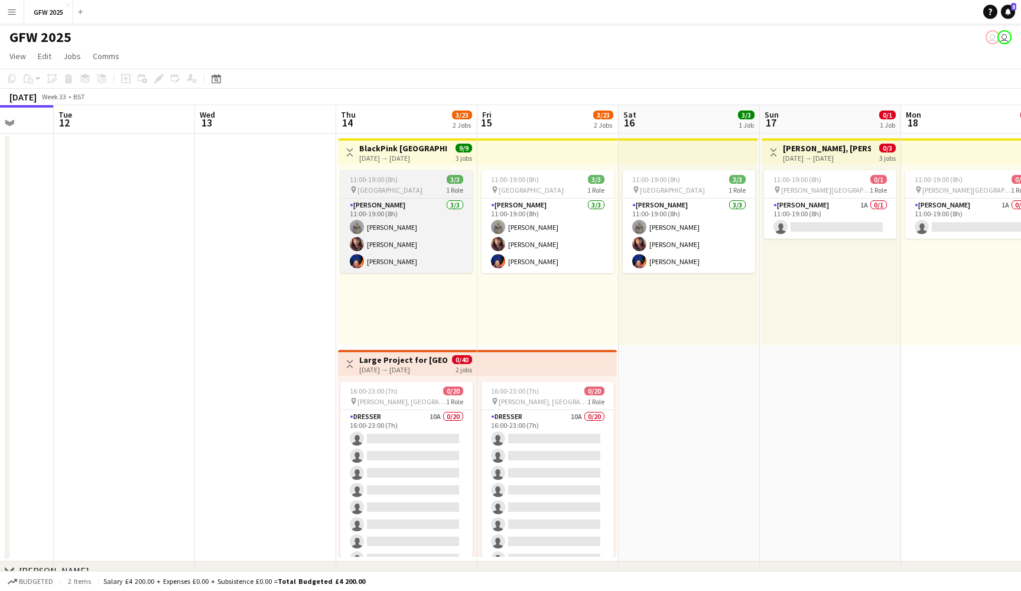
click at [424, 188] on div "pin [GEOGRAPHIC_DATA] 1 Role" at bounding box center [406, 189] width 132 height 9
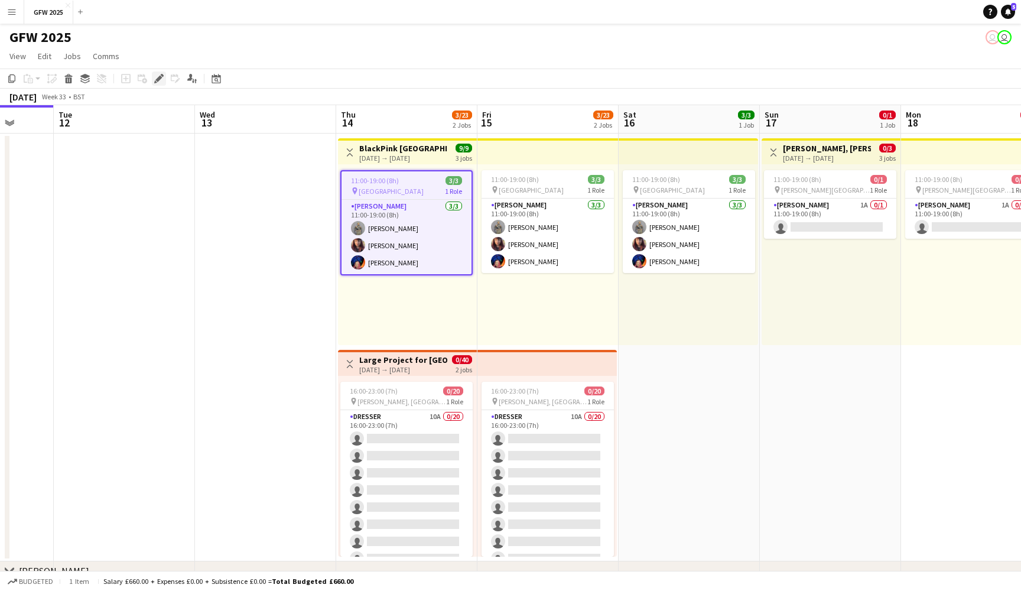
click at [162, 77] on icon at bounding box center [162, 75] width 3 height 3
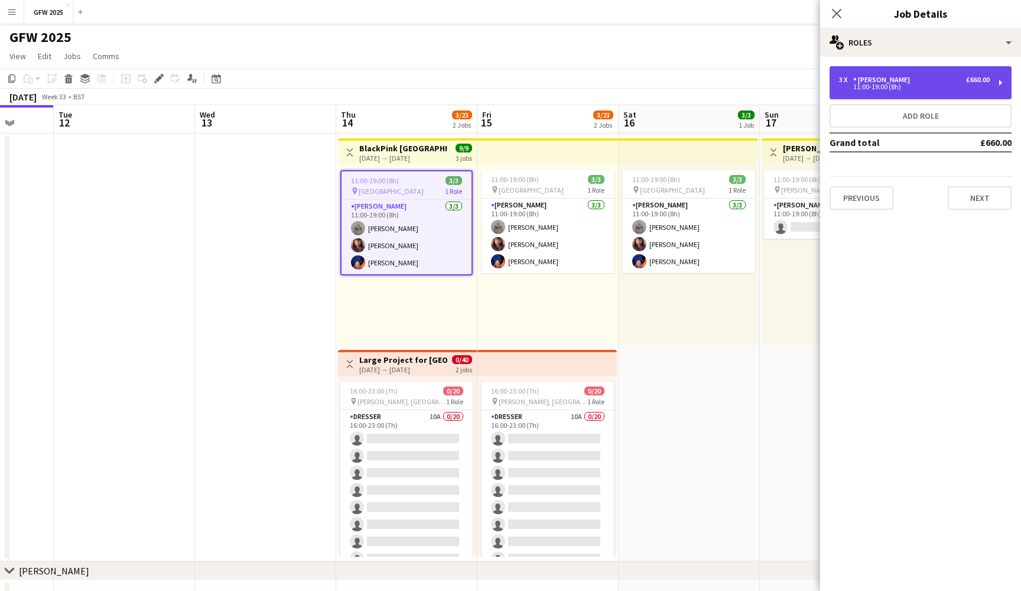
click at [982, 81] on div "£660.00" at bounding box center [978, 80] width 24 height 8
